Goal: Transaction & Acquisition: Download file/media

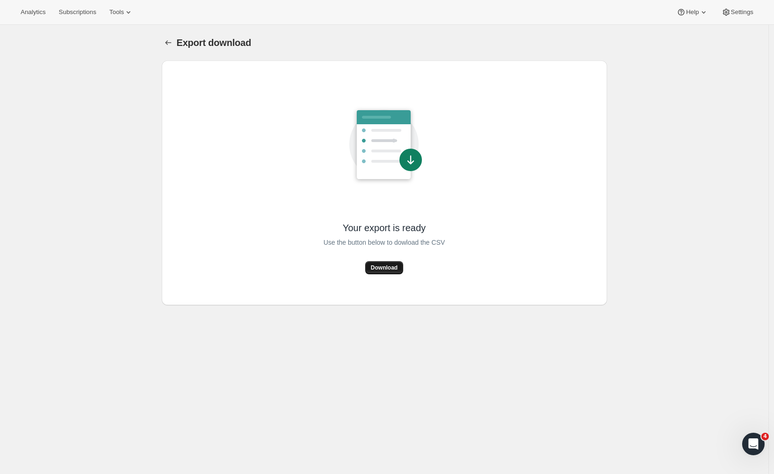
click at [385, 271] on span "Download" at bounding box center [384, 267] width 27 height 7
click at [385, 269] on span "Download" at bounding box center [384, 267] width 27 height 7
click at [397, 267] on span "Download" at bounding box center [384, 267] width 27 height 7
click at [397, 267] on div "Loading Download" at bounding box center [383, 267] width 121 height 13
click at [381, 270] on span "Download" at bounding box center [384, 267] width 27 height 7
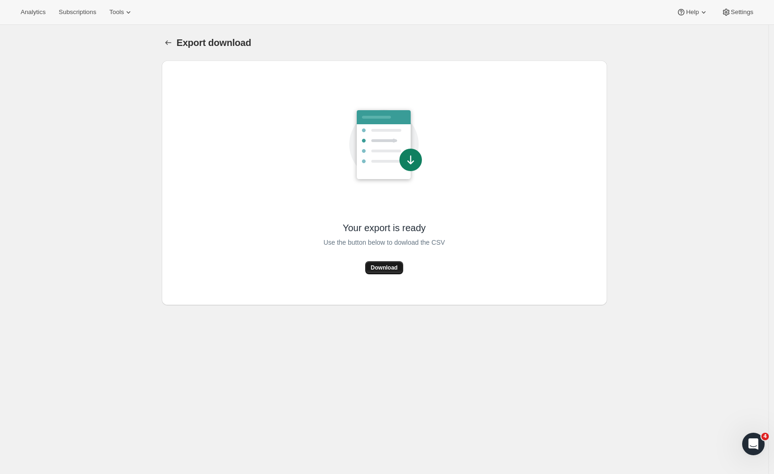
click at [391, 266] on span "Download" at bounding box center [384, 267] width 27 height 7
click at [377, 270] on span "Download" at bounding box center [384, 267] width 27 height 7
